Goal: Task Accomplishment & Management: Use online tool/utility

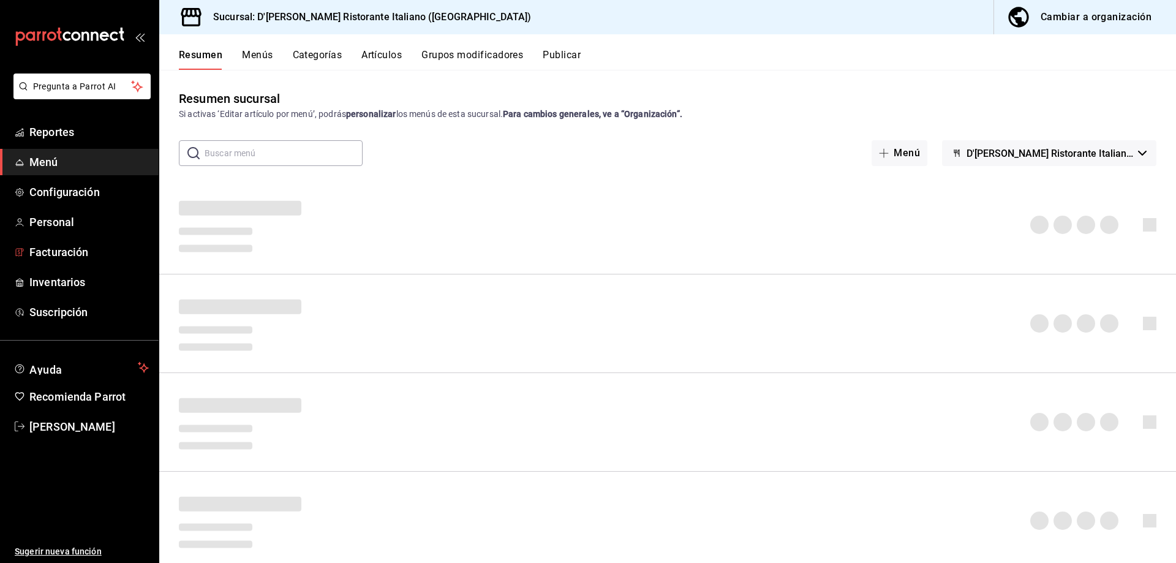
click at [65, 284] on span "Inventarios" at bounding box center [88, 282] width 119 height 17
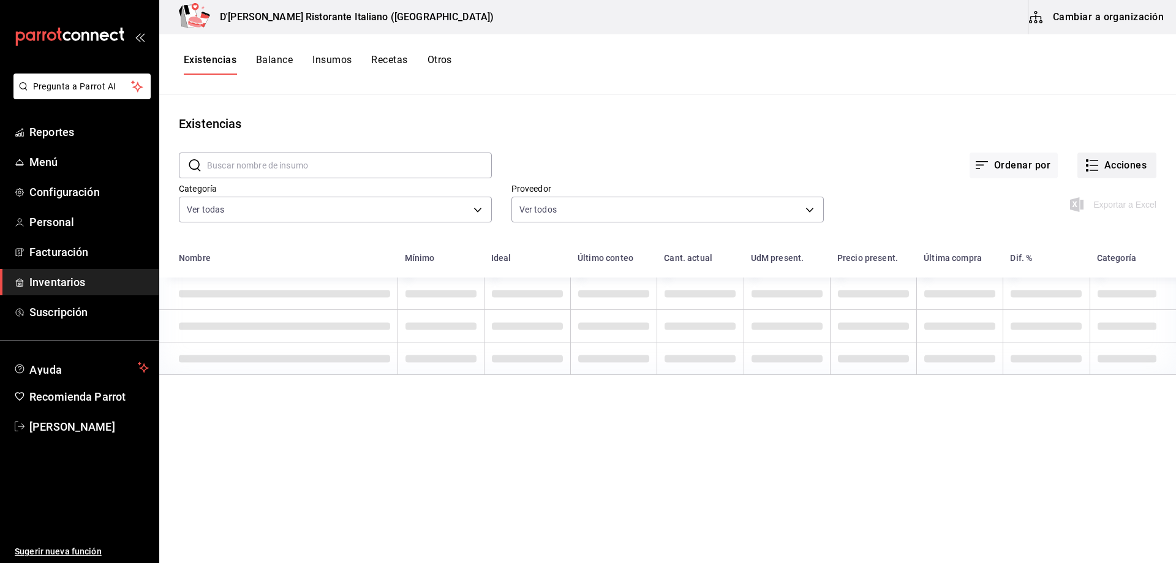
click at [1093, 165] on icon "button" at bounding box center [1092, 165] width 15 height 15
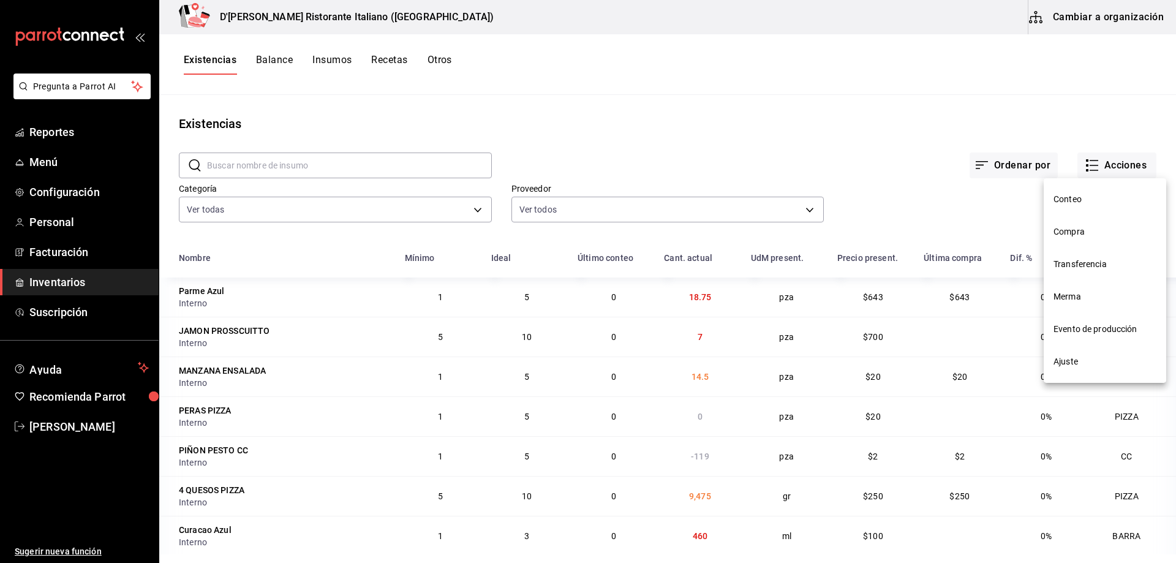
click at [1067, 232] on span "Compra" at bounding box center [1105, 231] width 103 height 13
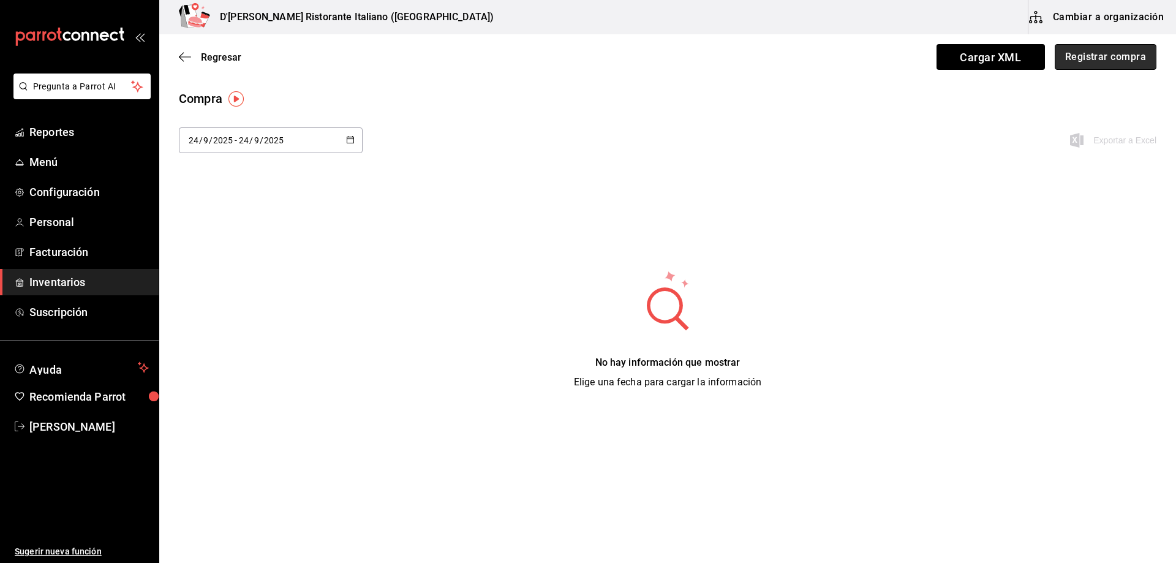
click at [1093, 55] on button "Registrar compra" at bounding box center [1106, 57] width 102 height 26
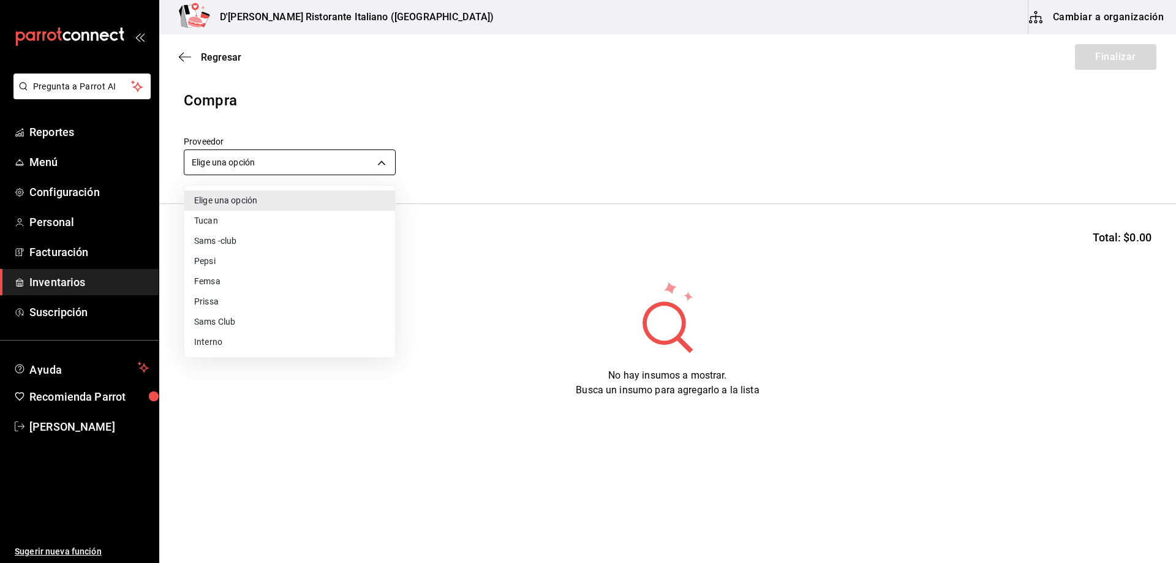
click at [311, 165] on body "Pregunta a Parrot AI Reportes Menú Configuración Personal Facturación Inventari…" at bounding box center [588, 247] width 1176 height 494
click at [212, 345] on li "Interno" at bounding box center [289, 342] width 211 height 20
type input "c6a919a6-4d7b-41a0-912d-64ff516ea06c"
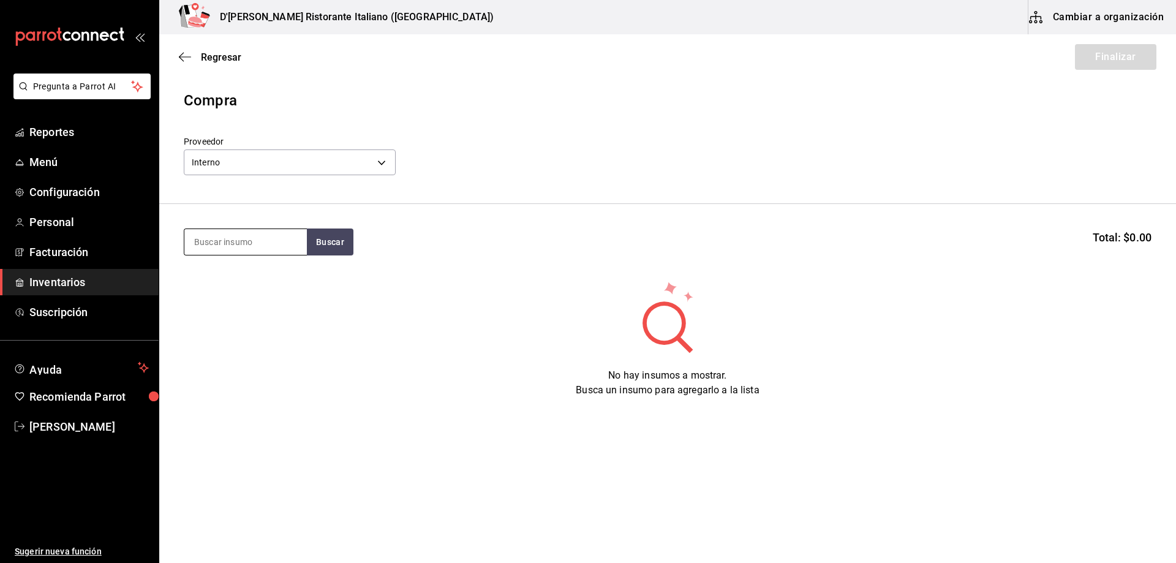
click at [238, 239] on input at bounding box center [245, 242] width 123 height 26
type input "concha y toro"
click at [330, 243] on button "Buscar" at bounding box center [330, 242] width 47 height 27
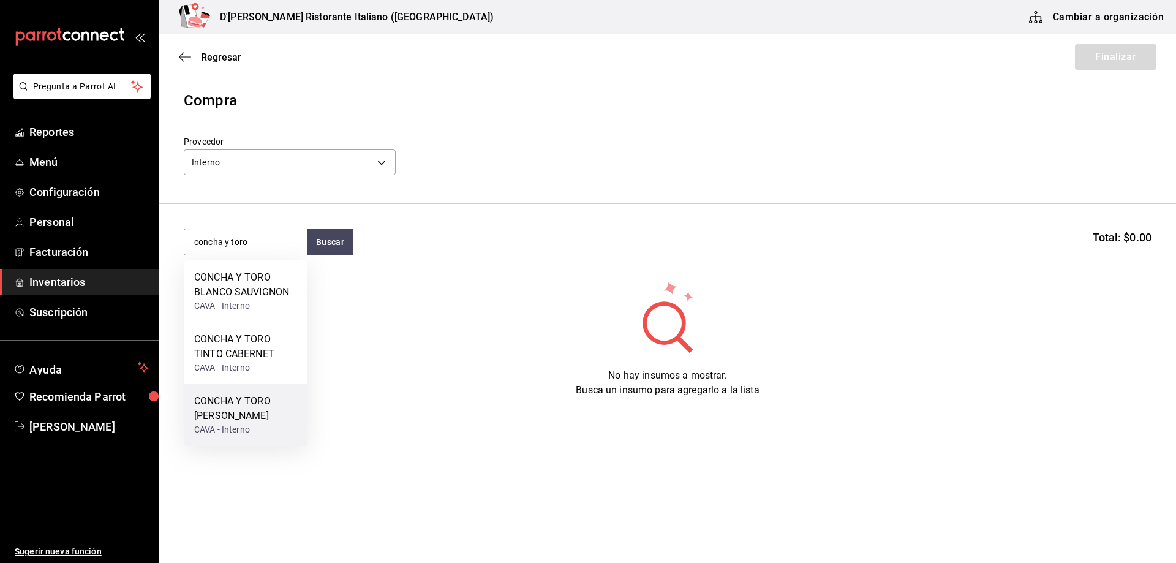
click at [249, 415] on div "CONCHA Y TORO [PERSON_NAME]" at bounding box center [245, 408] width 103 height 29
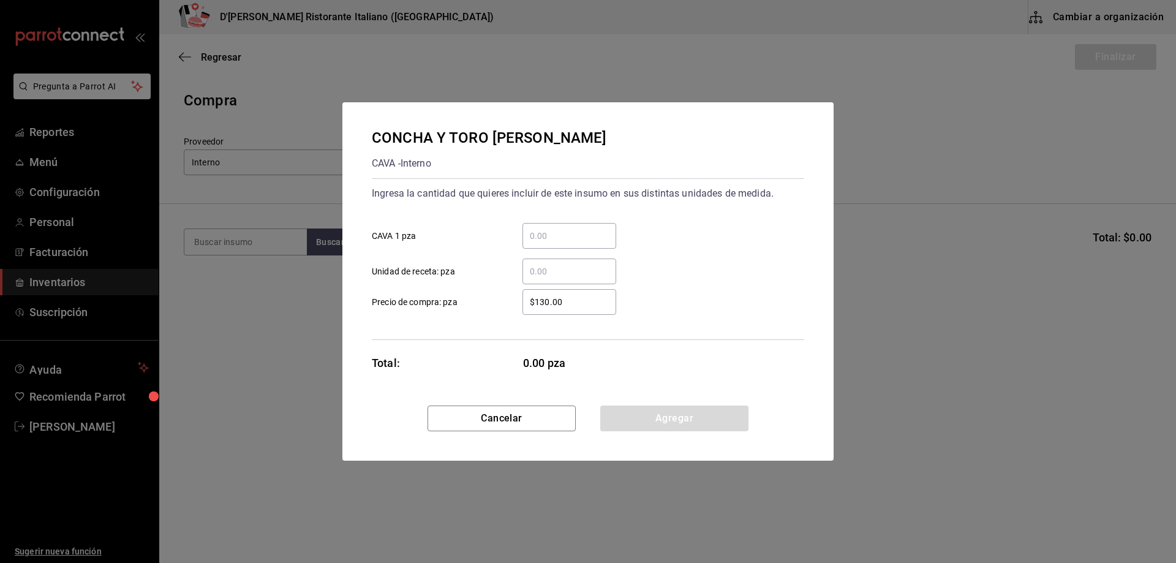
click at [532, 238] on input "​ CAVA 1 pza" at bounding box center [570, 236] width 94 height 15
type input "2"
click at [662, 422] on button "Agregar" at bounding box center [674, 419] width 148 height 26
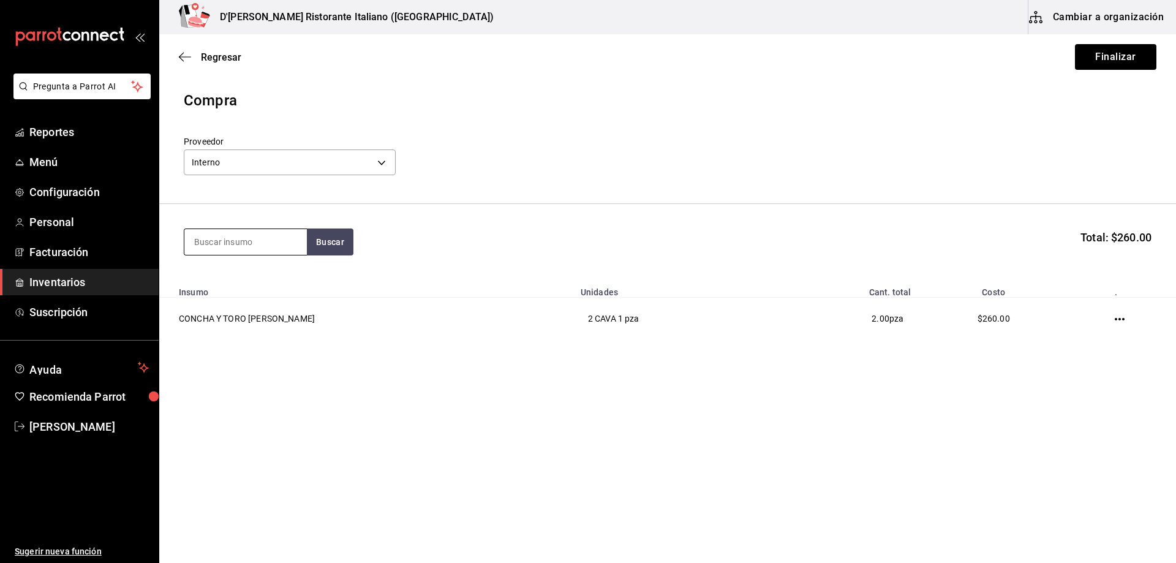
click at [233, 243] on input at bounding box center [245, 242] width 123 height 26
type input "cune"
click at [336, 233] on button "Buscar" at bounding box center [330, 242] width 47 height 27
click at [277, 286] on div "CAVA - Interno" at bounding box center [245, 291] width 102 height 13
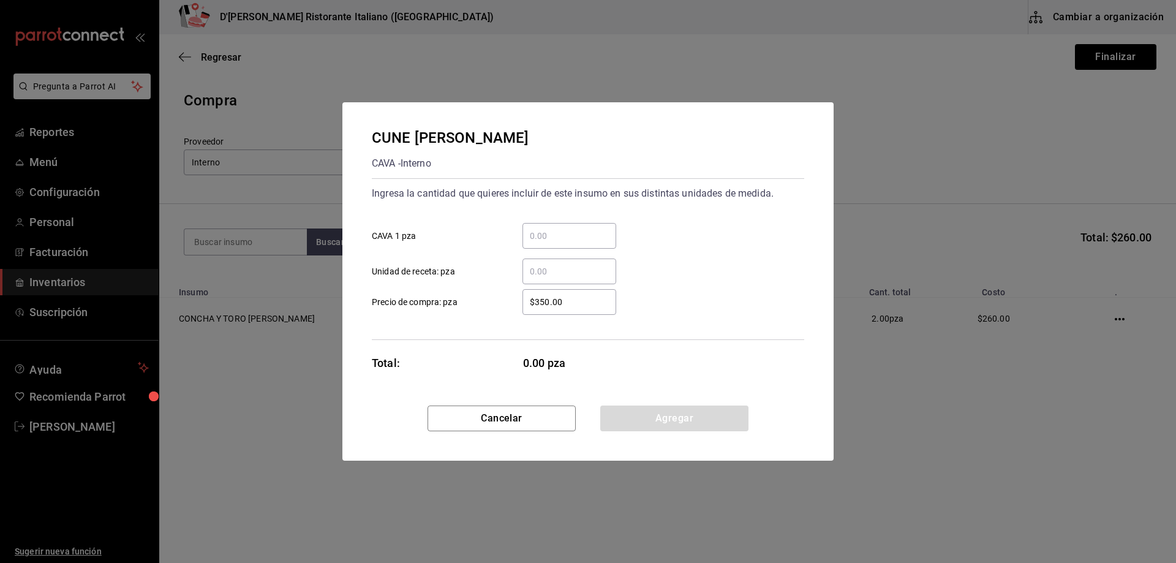
click at [569, 241] on input "​ CAVA 1 pza" at bounding box center [570, 236] width 94 height 15
type input "1"
click at [675, 420] on button "Agregar" at bounding box center [674, 419] width 148 height 26
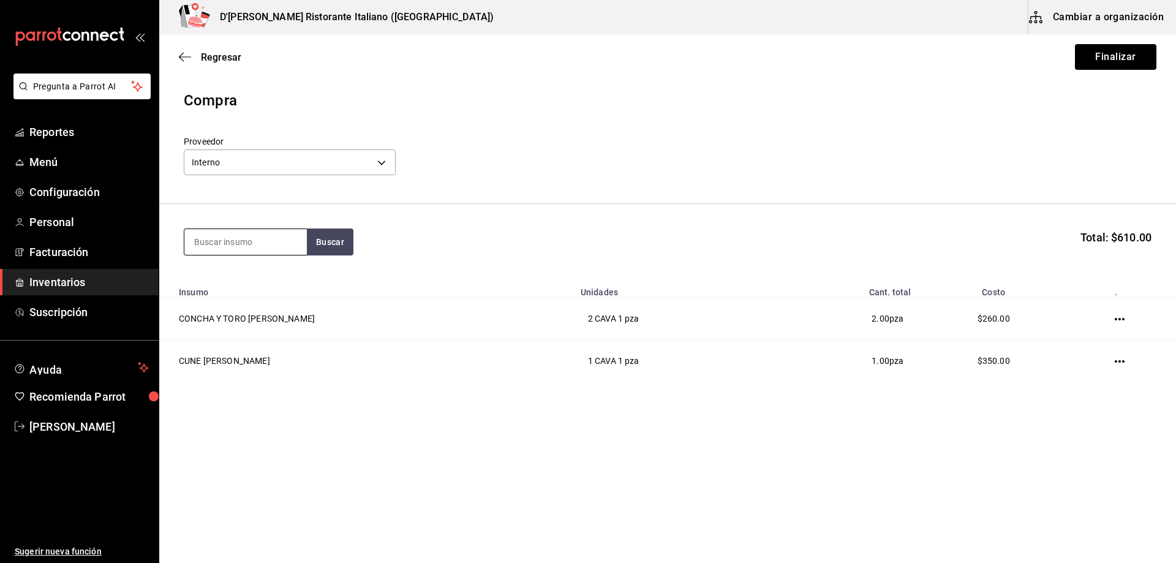
click at [276, 236] on input at bounding box center [245, 242] width 123 height 26
type input "finca andi"
click at [327, 236] on button "Buscar" at bounding box center [330, 242] width 47 height 27
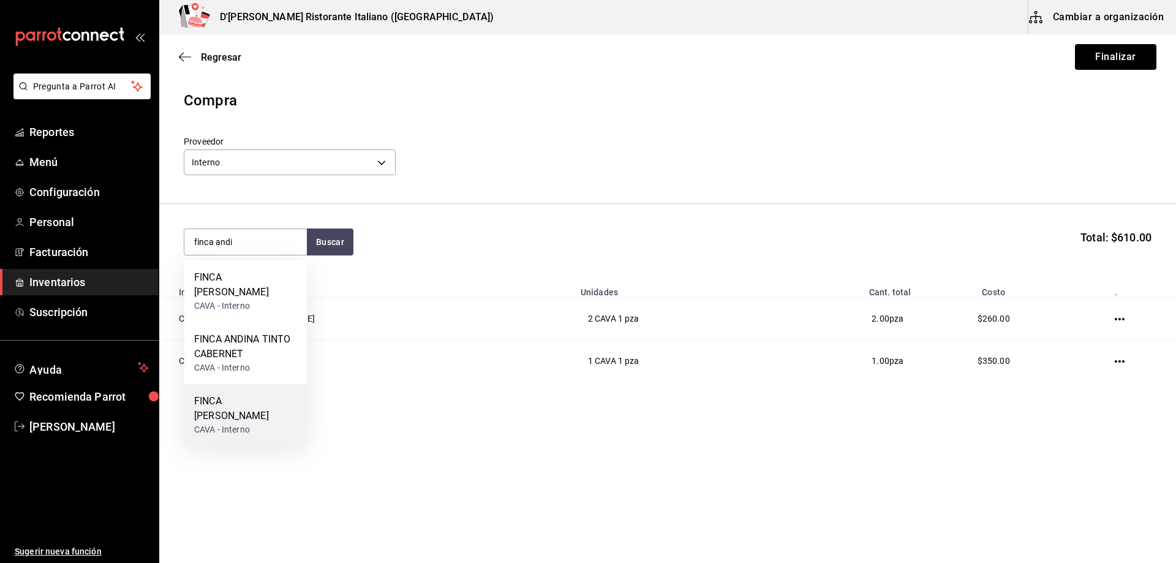
click at [246, 414] on div "FINCA [PERSON_NAME]" at bounding box center [245, 408] width 103 height 29
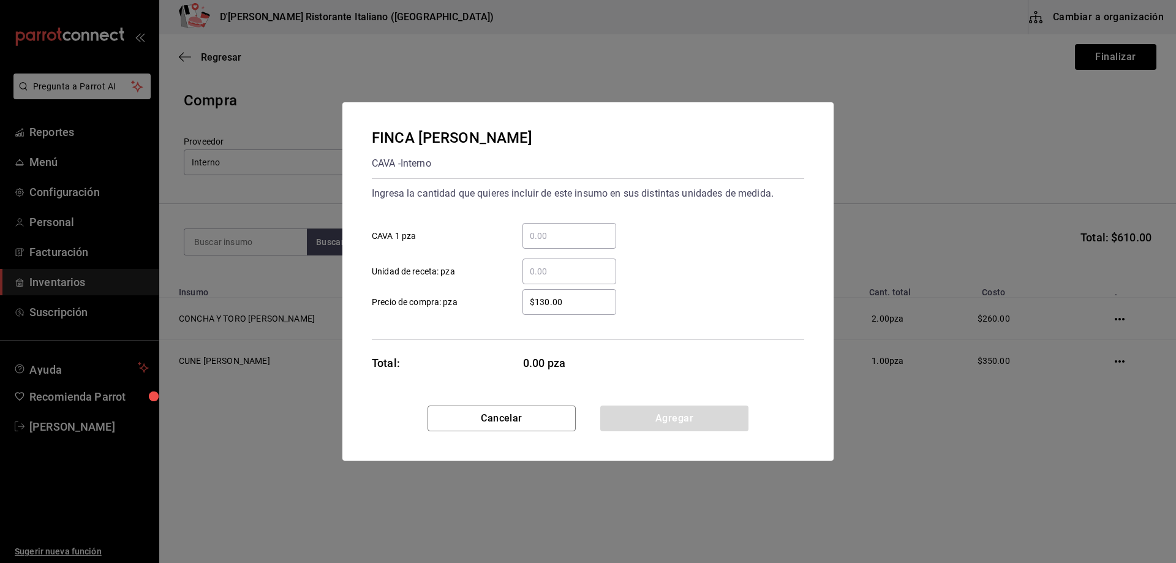
click at [548, 236] on input "​ CAVA 1 pza" at bounding box center [570, 236] width 94 height 15
type input "1"
click at [654, 418] on button "Agregar" at bounding box center [674, 419] width 148 height 26
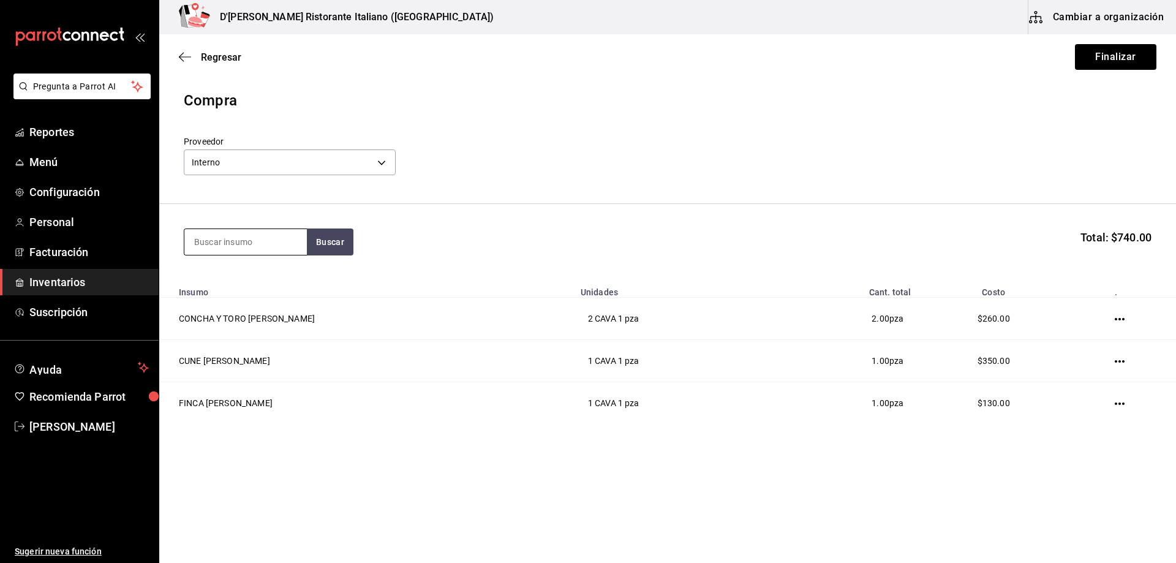
click at [256, 241] on input at bounding box center [245, 242] width 123 height 26
type input "riuni"
click at [331, 244] on button "Buscar" at bounding box center [330, 242] width 47 height 27
click at [270, 284] on div "RIUNITE BLANCO ESPUMOSO" at bounding box center [245, 284] width 103 height 29
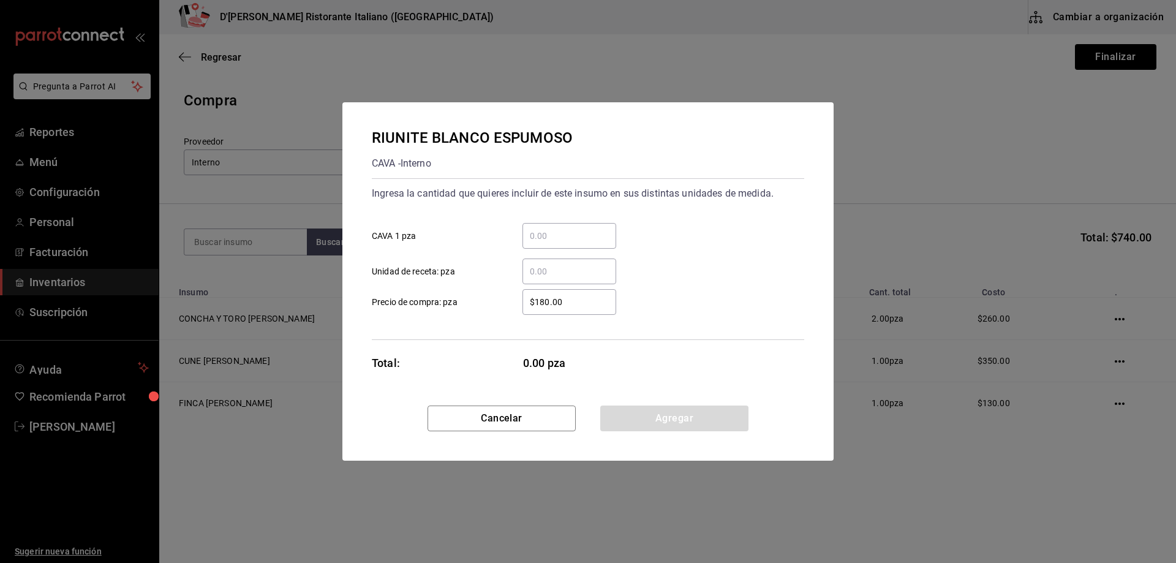
click at [552, 232] on input "​ CAVA 1 pza" at bounding box center [570, 236] width 94 height 15
type input "1"
click at [633, 415] on button "Agregar" at bounding box center [674, 419] width 148 height 26
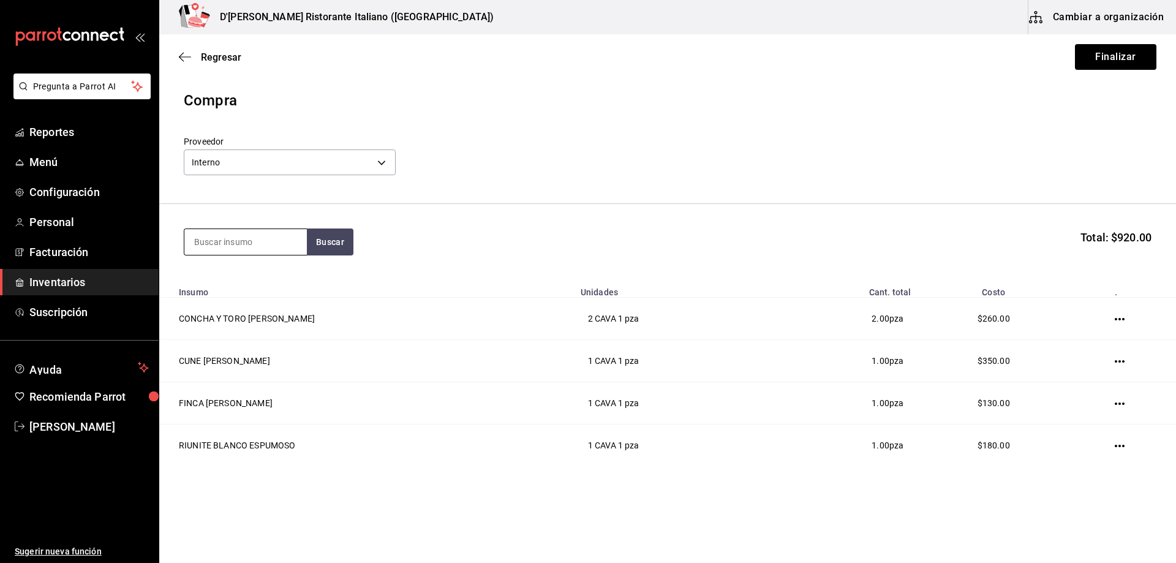
click at [255, 242] on input at bounding box center [245, 242] width 123 height 26
type input "viceversa"
click at [320, 240] on button "Buscar" at bounding box center [330, 242] width 47 height 27
click at [248, 286] on div "CAVA - Interno" at bounding box center [242, 291] width 96 height 13
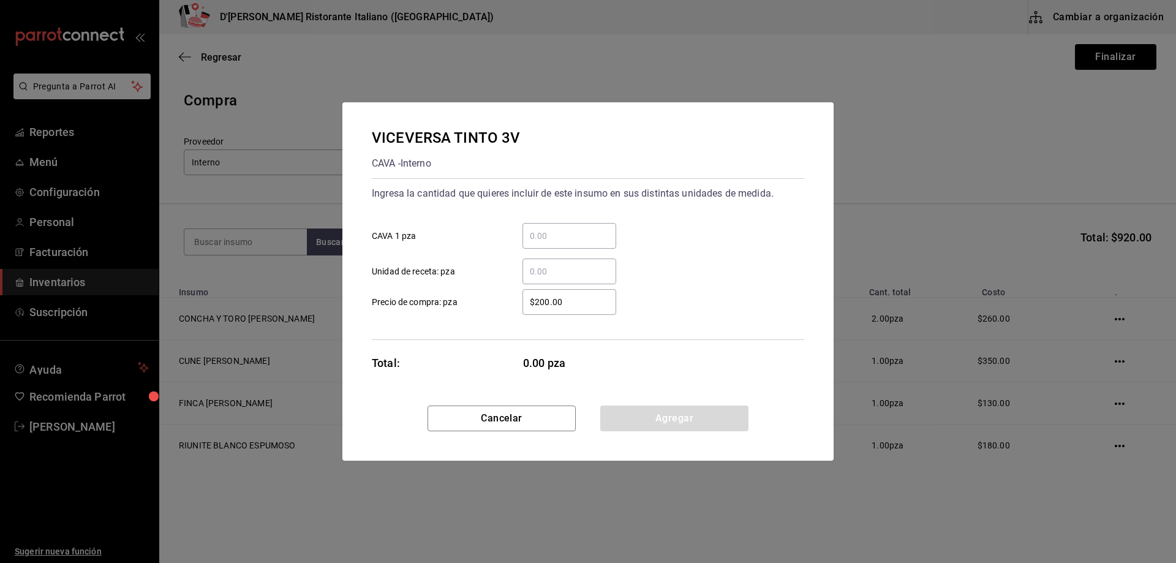
click at [543, 232] on input "​ CAVA 1 pza" at bounding box center [570, 236] width 94 height 15
type input "1"
click at [648, 421] on button "Agregar" at bounding box center [674, 419] width 148 height 26
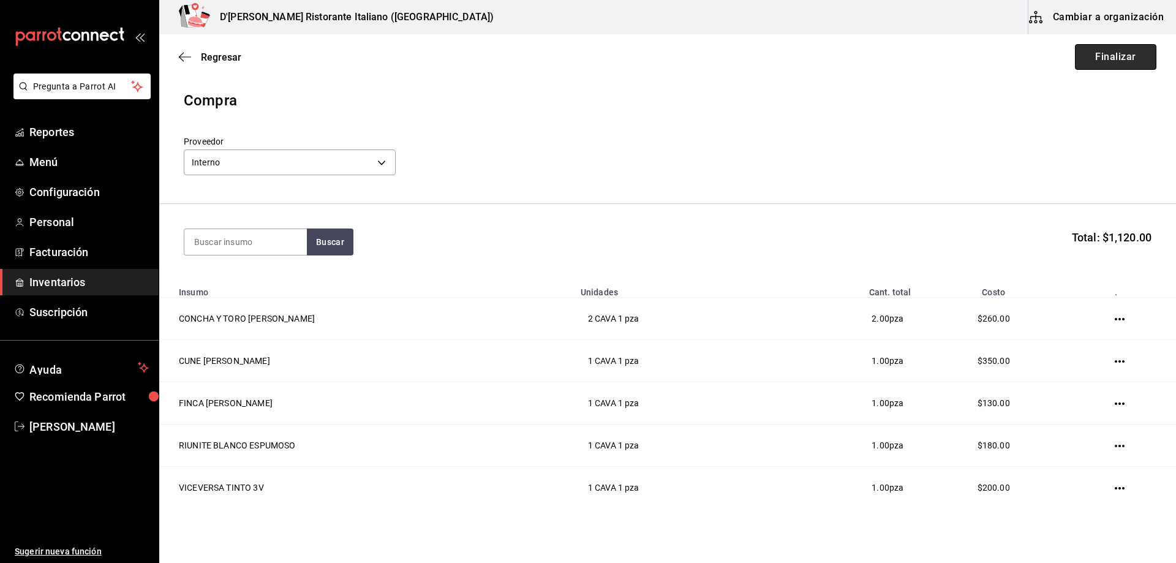
click at [1119, 61] on button "Finalizar" at bounding box center [1115, 57] width 81 height 26
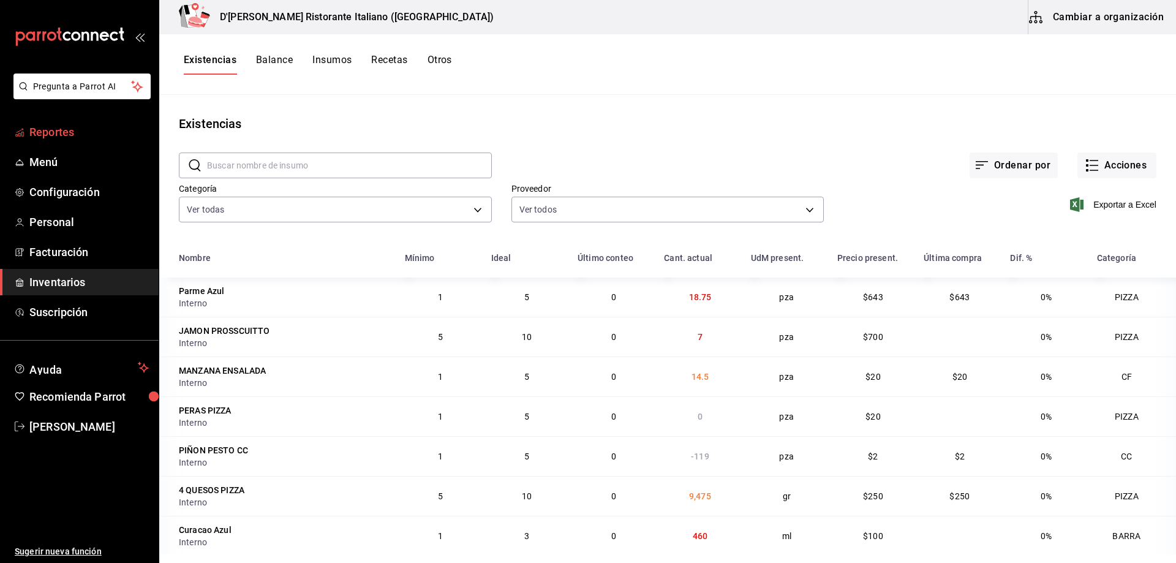
click at [30, 133] on span "Reportes" at bounding box center [88, 132] width 119 height 17
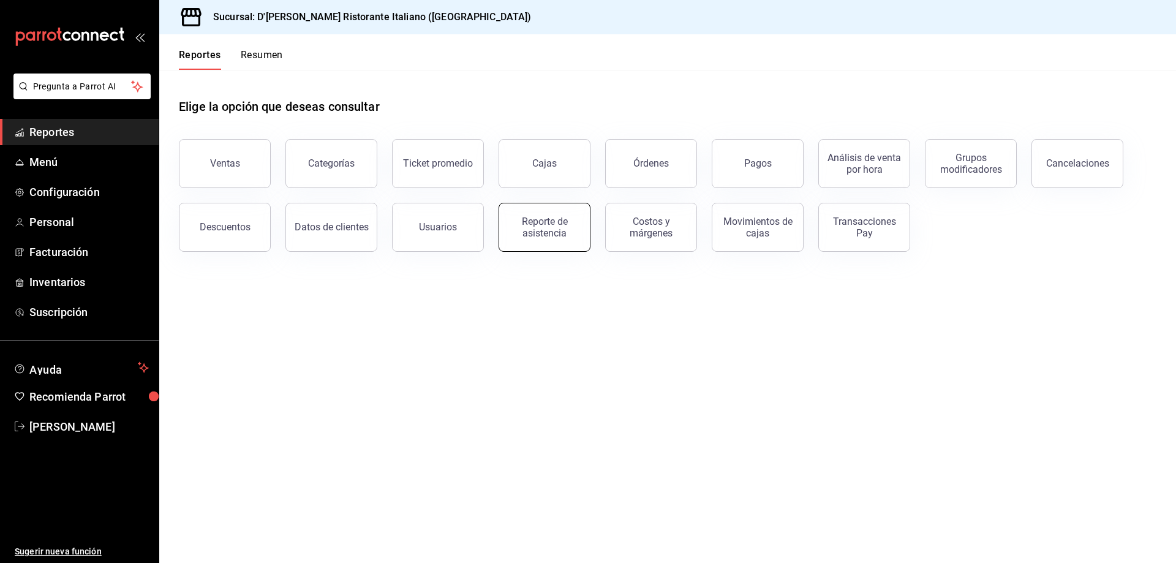
click at [546, 225] on div "Reporte de asistencia" at bounding box center [545, 227] width 76 height 23
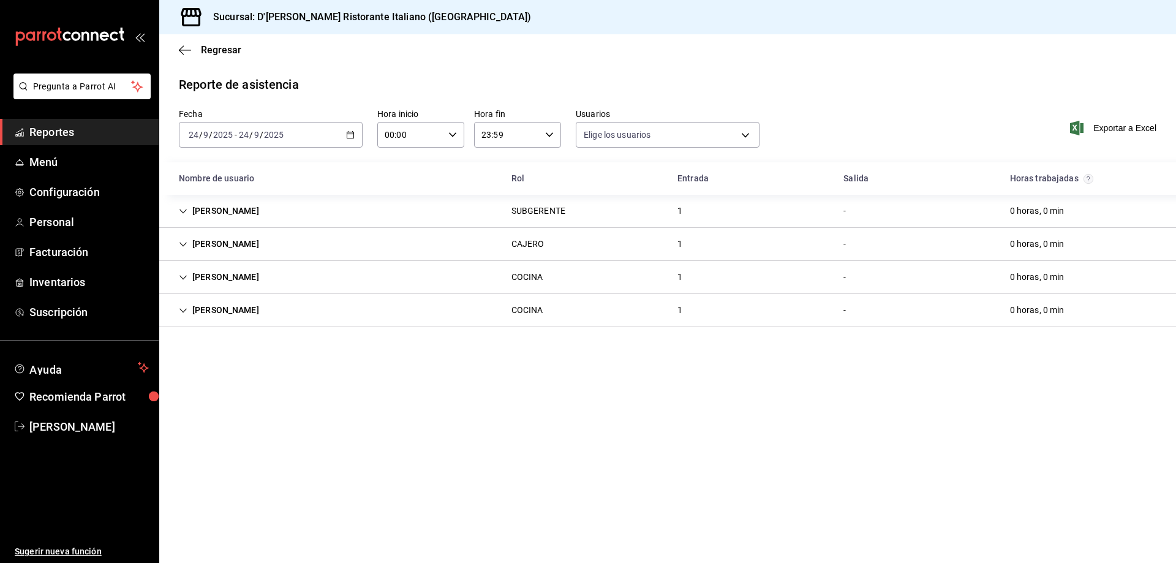
type input "fbaa1dcd-9b1b-42d3-8417-c392ee4ac69c,c847f7ff-4ec8-4711-b402-dbc889304ff0,82cd9…"
click at [178, 243] on div "[PERSON_NAME]" at bounding box center [219, 244] width 100 height 23
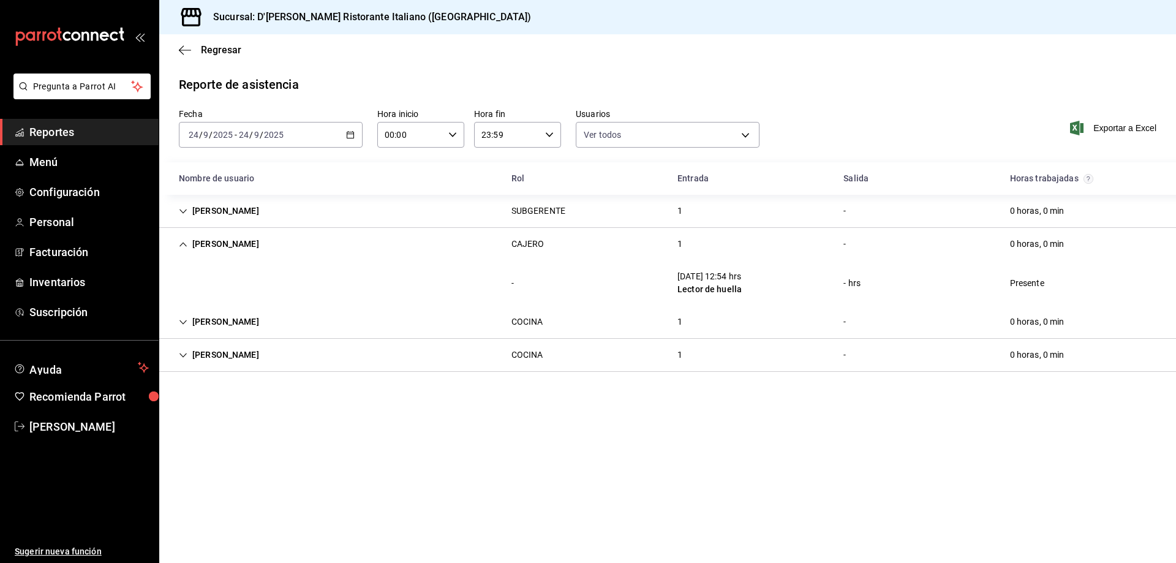
click at [178, 243] on div "[PERSON_NAME]" at bounding box center [219, 244] width 100 height 23
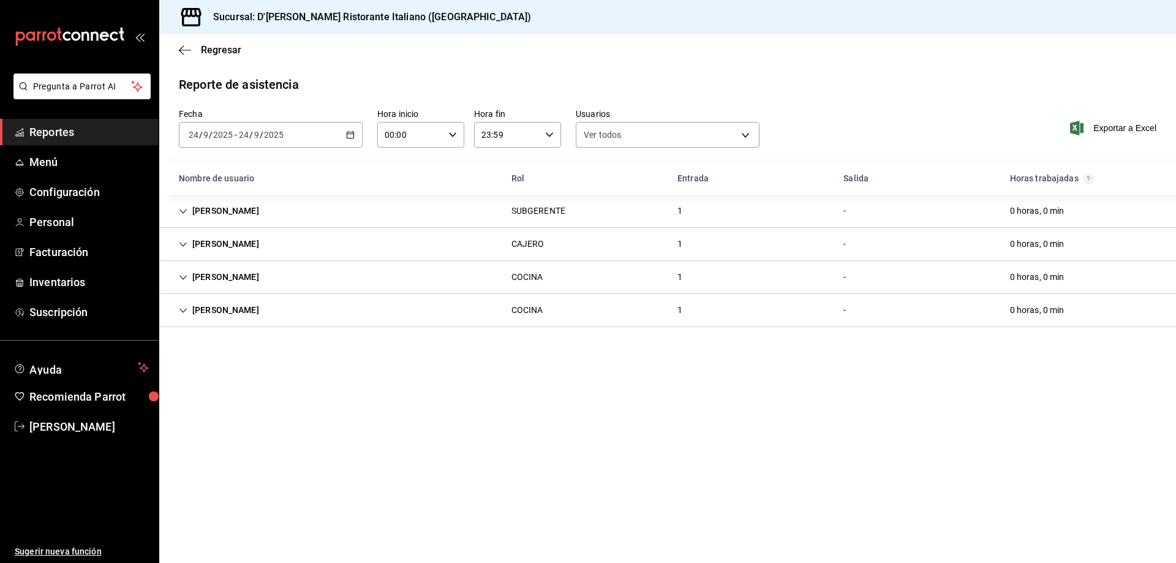
click at [181, 277] on icon "Cell" at bounding box center [183, 277] width 7 height 4
click at [181, 277] on icon "Cell" at bounding box center [183, 277] width 9 height 9
click at [177, 309] on div "[PERSON_NAME]" at bounding box center [219, 310] width 100 height 23
click at [181, 212] on icon "Cell" at bounding box center [183, 211] width 9 height 9
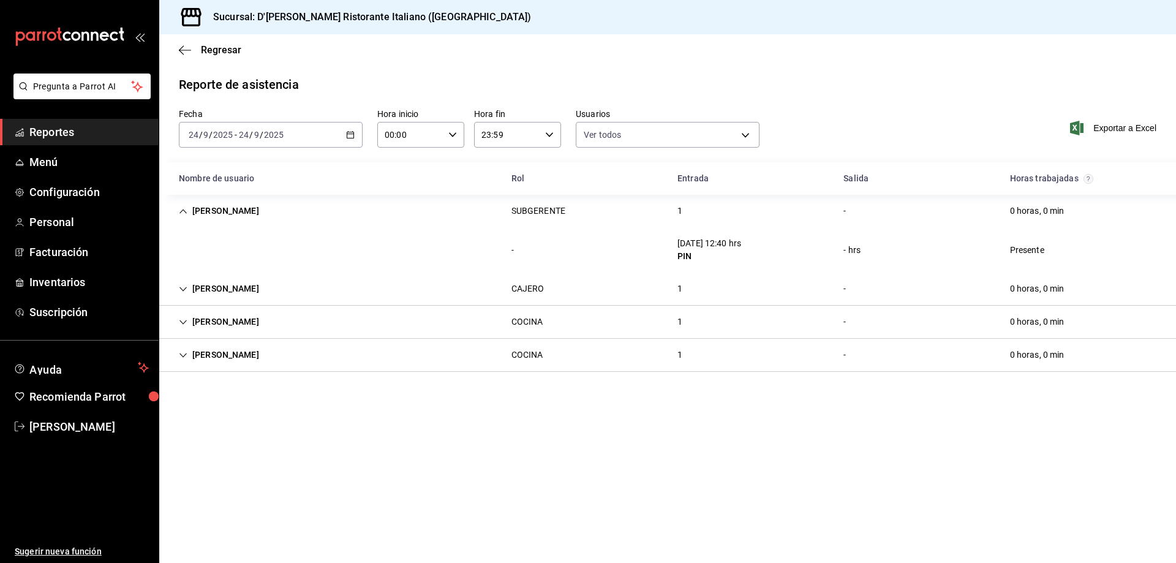
click at [181, 212] on icon "Cell" at bounding box center [183, 211] width 7 height 4
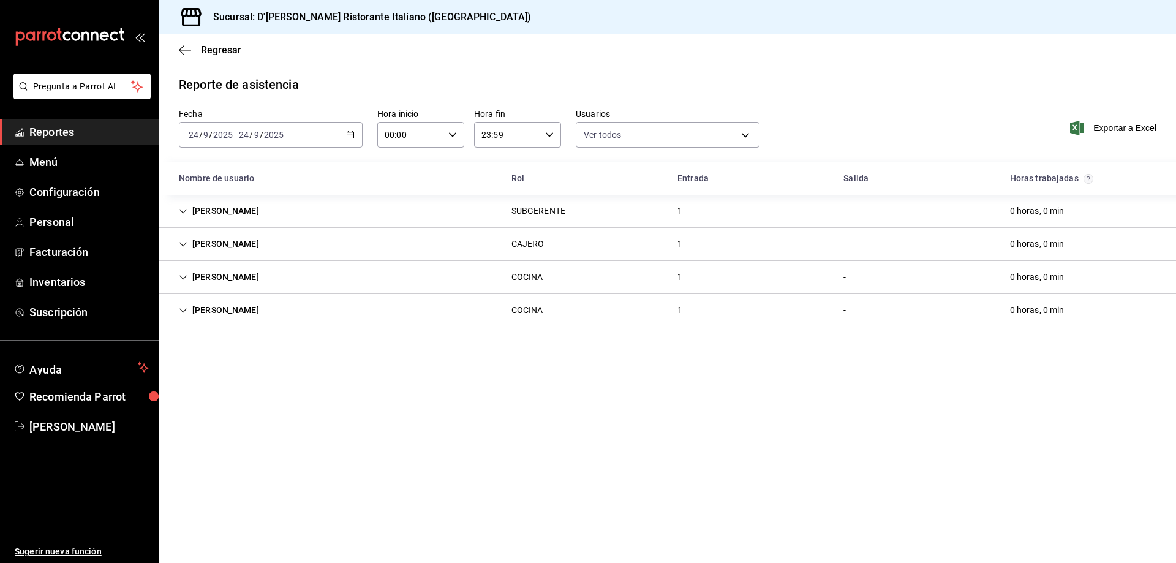
click at [181, 276] on icon "Cell" at bounding box center [183, 277] width 7 height 4
click at [181, 276] on icon "Cell" at bounding box center [183, 277] width 9 height 9
click at [183, 309] on icon "Cell" at bounding box center [183, 310] width 9 height 9
